Goal: Task Accomplishment & Management: Manage account settings

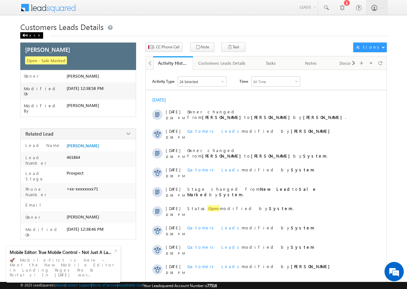
click at [29, 33] on div "Back" at bounding box center [31, 35] width 23 height 6
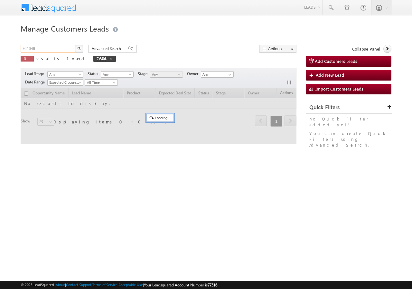
click at [49, 47] on input "764646" at bounding box center [48, 49] width 55 height 8
paste input "6957"
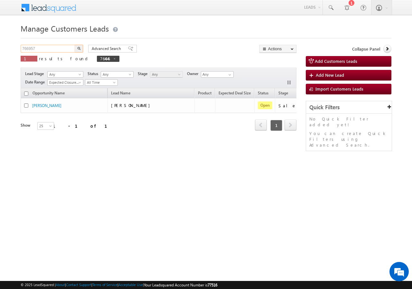
type input "766957"
click at [78, 47] on img "button" at bounding box center [78, 48] width 3 height 3
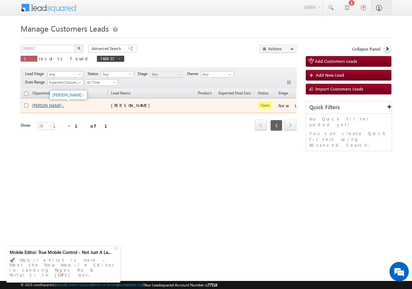
click at [49, 104] on link "Mohd Pravej -" at bounding box center [48, 105] width 32 height 5
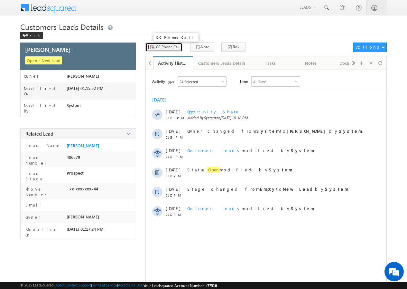
click at [165, 49] on span "CC Phone Call" at bounding box center [167, 47] width 23 height 6
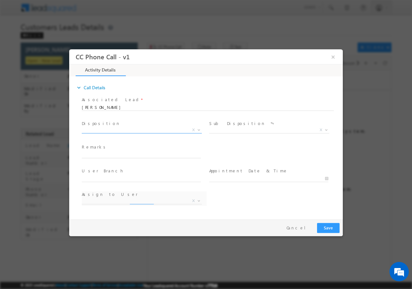
click at [122, 130] on span "X" at bounding box center [142, 129] width 120 height 6
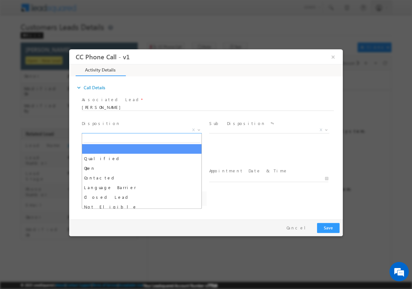
select select "[PERSON_NAME][EMAIL_ADDRESS][DOMAIN_NAME]"
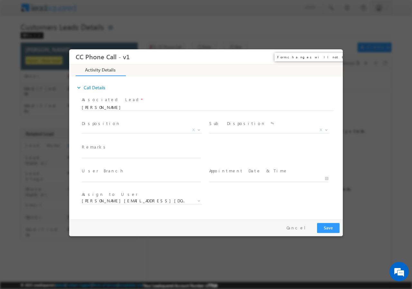
click at [331, 55] on button "×" at bounding box center [333, 57] width 11 height 12
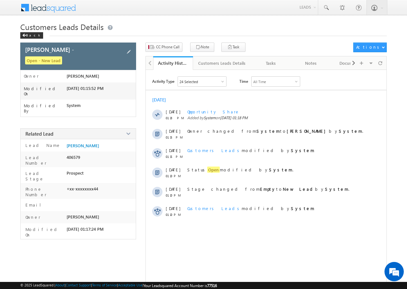
click at [134, 51] on div "Mohd Pravej - Open - New Lead" at bounding box center [78, 55] width 116 height 27
click at [130, 50] on span at bounding box center [128, 51] width 7 height 7
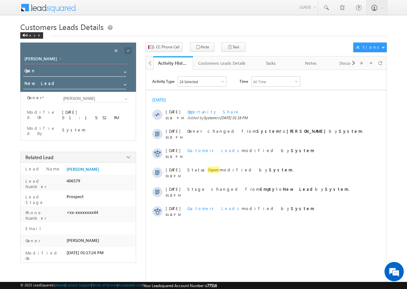
click at [42, 58] on input "Mohd Pravej -" at bounding box center [75, 59] width 105 height 9
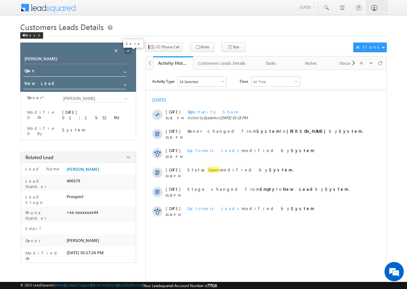
type input "[PERSON_NAME]-"
click at [131, 49] on span at bounding box center [128, 50] width 7 height 7
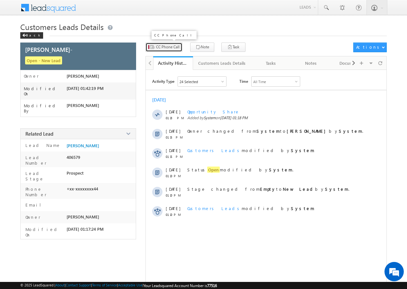
click at [170, 45] on span "CC Phone Call" at bounding box center [167, 47] width 23 height 6
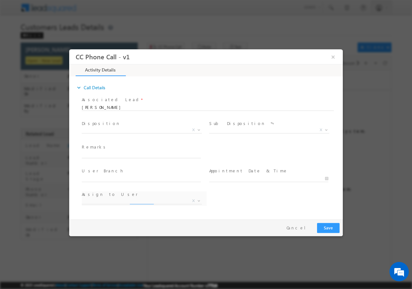
click at [114, 126] on span "Disposition *" at bounding box center [141, 123] width 119 height 7
select select "[PERSON_NAME][EMAIL_ADDRESS][DOMAIN_NAME]"
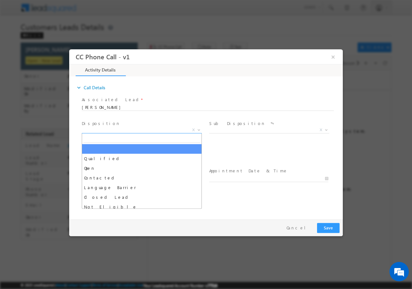
click at [114, 128] on span "X" at bounding box center [142, 129] width 120 height 6
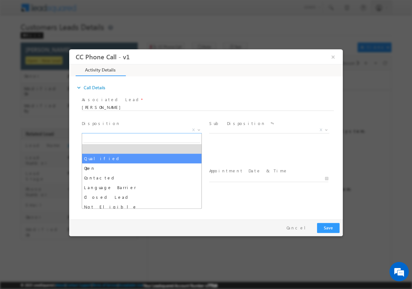
select select "Qualified"
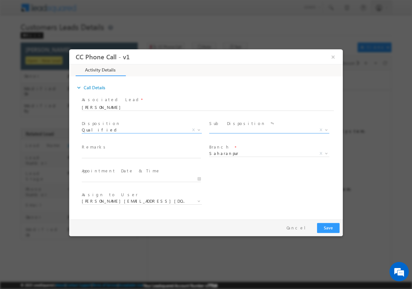
click at [232, 130] on span "X" at bounding box center [269, 129] width 120 height 6
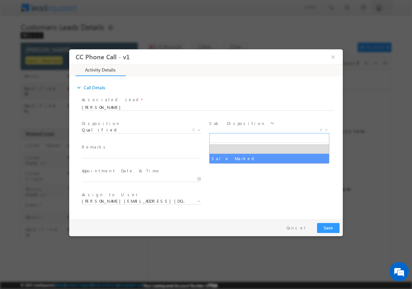
select select "Sale Marked"
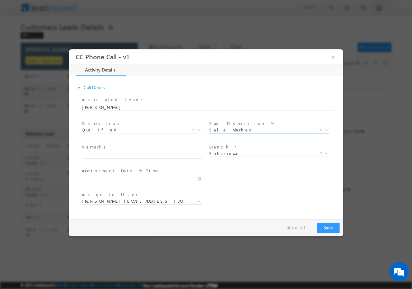
click at [151, 154] on input "text" at bounding box center [141, 154] width 119 height 6
paste input "766957//VB_Interested//[PERSON_NAME]//9627299244// construction// loan req-10L/…"
type input "766957//VB_Interested//[PERSON_NAME]//9627299244// construction// loan req-10L/…"
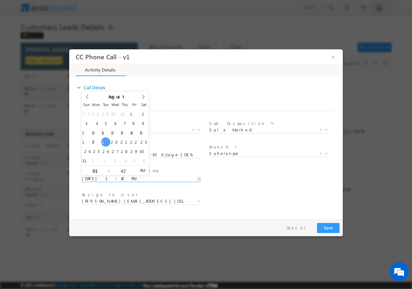
click at [200, 177] on input "08/19/2025 1:42 PM" at bounding box center [141, 178] width 119 height 6
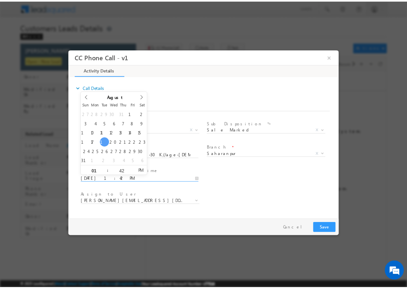
scroll to position [0, 0]
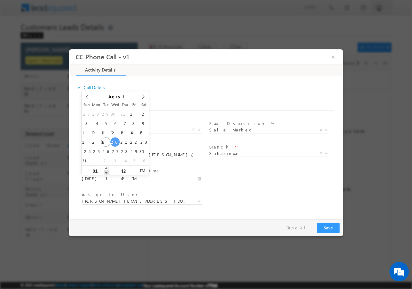
type input "08/20/2025 12:42 PM"
type input "12"
click at [107, 172] on span at bounding box center [106, 172] width 5 height 5
type input "08/20/2025 11:42 AM"
type input "11"
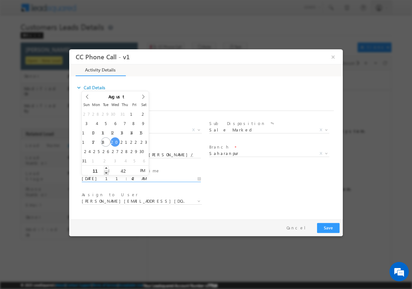
click at [107, 172] on span at bounding box center [106, 172] width 5 height 5
type input "08/20/2025 10:42 AM"
type input "10"
click at [107, 172] on span at bounding box center [106, 172] width 5 height 5
click at [123, 169] on input "42" at bounding box center [123, 170] width 27 height 4
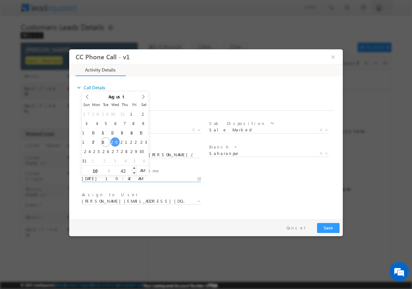
click at [123, 169] on input "42" at bounding box center [123, 170] width 27 height 4
type input "00"
type input "08/20/2025 10:00 AM"
click at [252, 177] on div "User Branch * Appointment Date & Time * 08/20/2025 10:00 AM" at bounding box center [211, 178] width 262 height 24
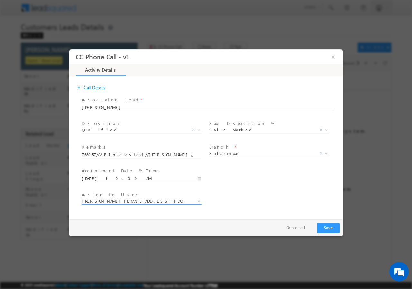
click at [126, 202] on span "[PERSON_NAME][EMAIL_ADDRESS][DOMAIN_NAME]" at bounding box center [134, 201] width 105 height 6
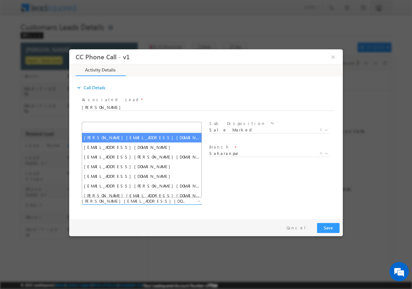
type input "[EMAIL_ADDRESS][DOMAIN_NAME]"
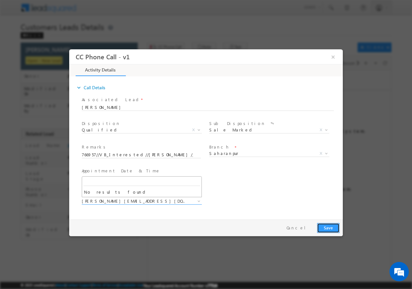
click at [328, 229] on button "Save" at bounding box center [328, 227] width 23 height 10
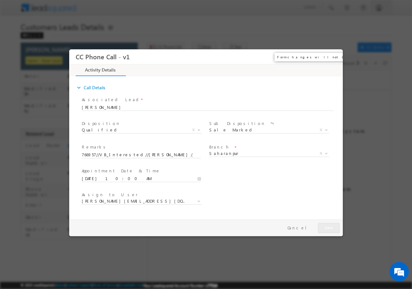
click at [333, 57] on button "×" at bounding box center [333, 57] width 11 height 12
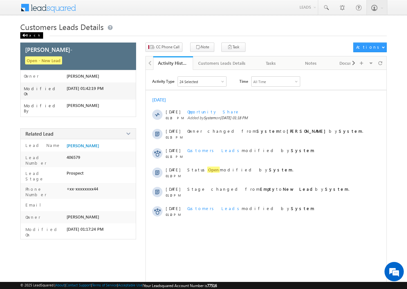
click at [26, 35] on div "Back" at bounding box center [31, 35] width 23 height 6
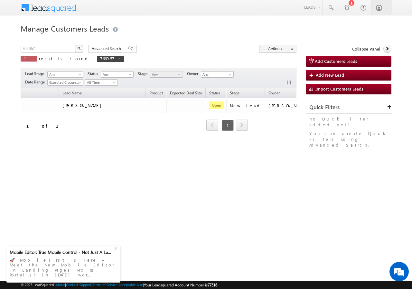
scroll to position [0, 61]
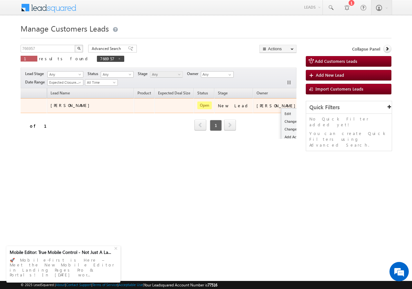
click at [307, 105] on button "button" at bounding box center [310, 105] width 6 height 6
click at [281, 111] on link "Edit" at bounding box center [297, 114] width 32 height 8
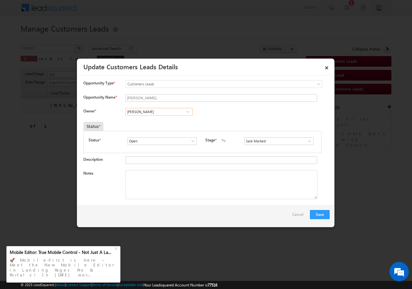
click at [152, 113] on input "[PERSON_NAME]" at bounding box center [159, 112] width 67 height 8
paste input "ankur.kumar1@sgrlimited.i"
click at [151, 122] on span "[EMAIL_ADDRESS][DOMAIN_NAME]" at bounding box center [157, 124] width 58 height 5
type input "[PERSON_NAME]"
click at [151, 122] on div "Status *" at bounding box center [171, 126] width 177 height 9
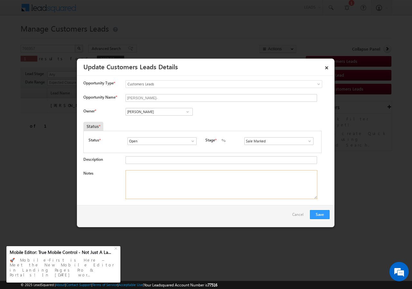
click at [152, 191] on textarea "Notes" at bounding box center [222, 184] width 192 height 29
paste textarea "766957//VB_Interested//[PERSON_NAME]//9627299244// construction// loan req-10L/…"
type textarea "766957//VB_Interested//[PERSON_NAME]//9627299244// construction// loan req-10L/…"
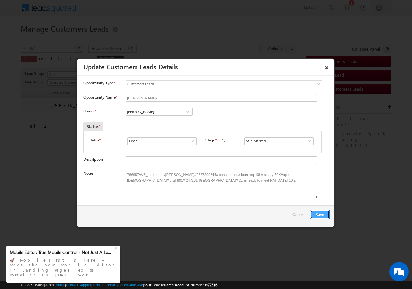
click at [317, 216] on button "Save" at bounding box center [320, 214] width 20 height 9
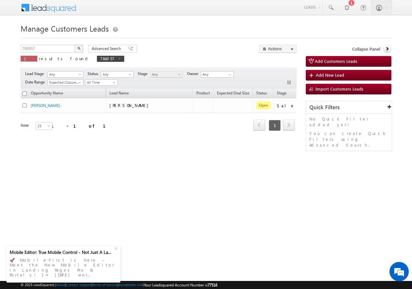
scroll to position [0, 0]
